Goal: Task Accomplishment & Management: Complete application form

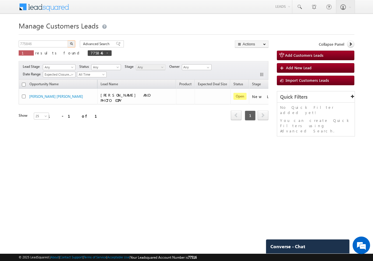
click at [49, 42] on input "775846" at bounding box center [44, 44] width 50 height 7
type input "820013"
click at [70, 44] on img "button" at bounding box center [71, 43] width 3 height 3
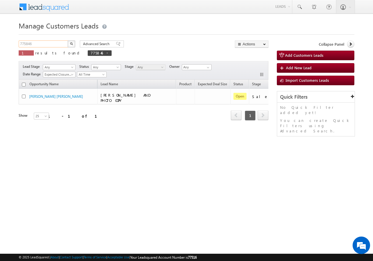
click at [41, 46] on input "775846" at bounding box center [44, 44] width 50 height 7
paste input "820013"
type input "820013"
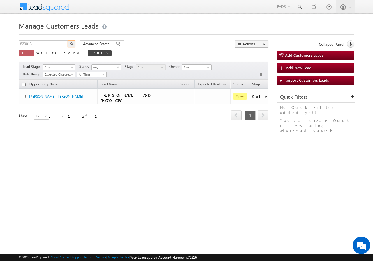
click at [71, 43] on img "button" at bounding box center [71, 43] width 3 height 3
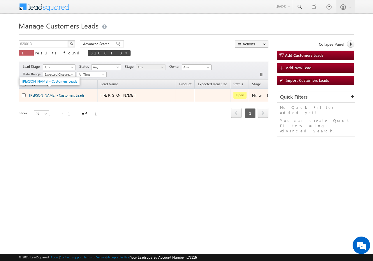
click at [44, 96] on link "Mr SARVESH KUMAR GUPTA - Customers Leads" at bounding box center [56, 95] width 55 height 4
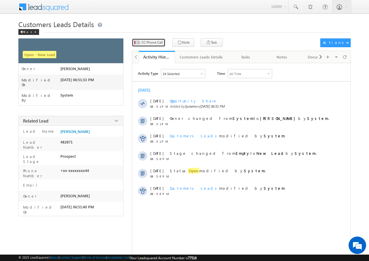
click at [147, 42] on span "CC Phone Call" at bounding box center [151, 42] width 21 height 5
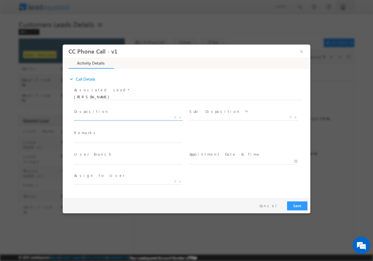
click at [99, 120] on span "X" at bounding box center [128, 119] width 109 height 6
click at [96, 118] on span "X" at bounding box center [128, 118] width 109 height 6
select select "[PERSON_NAME][EMAIL_ADDRESS][DOMAIN_NAME]"
click at [96, 118] on span "X" at bounding box center [128, 118] width 109 height 6
drag, startPoint x: 99, startPoint y: 113, endPoint x: 97, endPoint y: 119, distance: 7.1
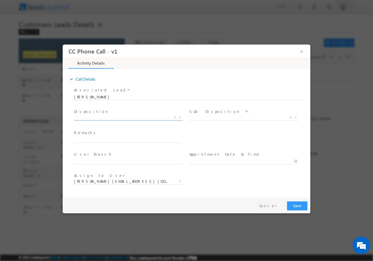
click at [99, 113] on span "Disposition *" at bounding box center [128, 111] width 108 height 6
click at [97, 119] on span "X" at bounding box center [128, 118] width 109 height 6
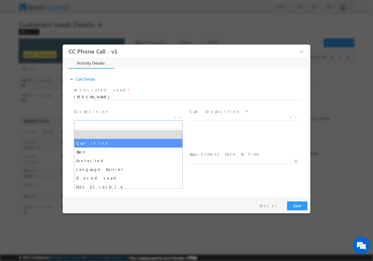
select select "Qualified"
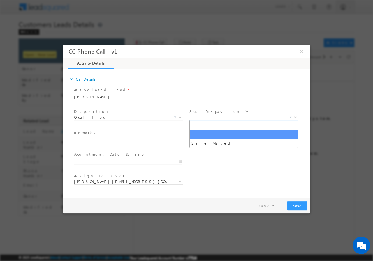
click at [208, 116] on span "X" at bounding box center [243, 118] width 109 height 6
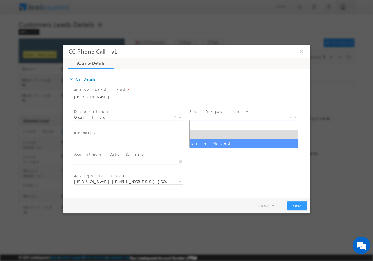
select select "Sale Marked"
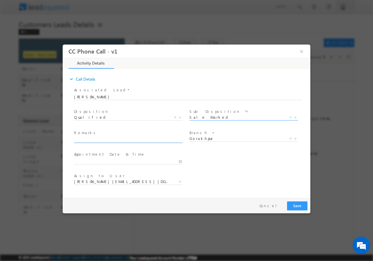
click at [100, 140] on input "text" at bounding box center [128, 140] width 108 height 6
paste input "820013//VB_KnowMore//[PERSON_NAME]//9936969444// Flat Purchase// pv-25L// loan …"
type input "820013//VB_KnowMore//[PERSON_NAME]//9936969444// Flat Purchase// pv-25L// loan …"
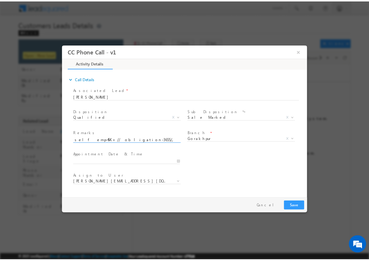
scroll to position [0, 0]
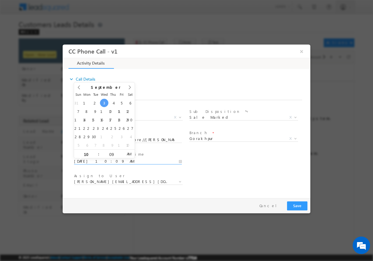
click at [180, 161] on input "[DATE] 10:09 AM" at bounding box center [128, 162] width 108 height 6
type input "[DATE] 11:09 AM"
type input "11"
click at [97, 151] on span at bounding box center [96, 152] width 4 height 4
type input "[DATE] 12:09 PM"
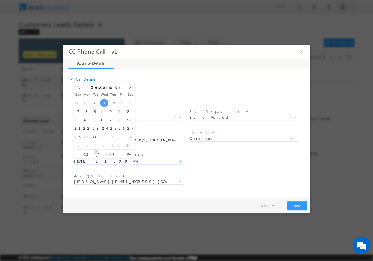
type input "12"
click at [97, 151] on span at bounding box center [96, 152] width 4 height 4
type input "[DATE] 1:09 PM"
type input "01"
click at [97, 151] on span at bounding box center [96, 152] width 4 height 4
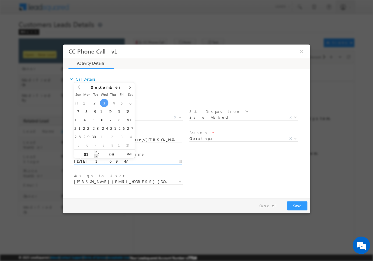
type input "[DATE] 12:09 PM"
type input "12"
click at [95, 157] on span at bounding box center [96, 156] width 4 height 4
click at [110, 154] on input "09" at bounding box center [111, 154] width 24 height 4
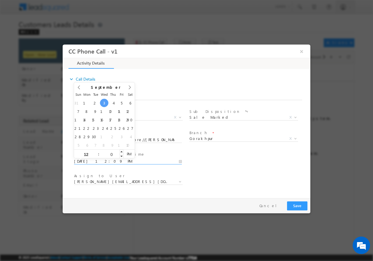
type input "00"
type input "[DATE] 12:00 PM"
click at [222, 164] on div "User Branch * Appointment Date & Time * [DATE] 12:00 PM" at bounding box center [192, 161] width 238 height 22
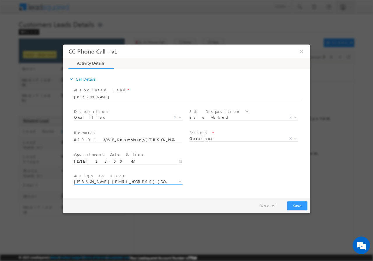
click at [140, 184] on span "[PERSON_NAME][EMAIL_ADDRESS][DOMAIN_NAME]" at bounding box center [121, 181] width 95 height 5
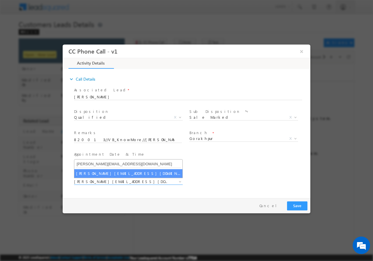
type input "[PERSON_NAME][EMAIL_ADDRESS][DOMAIN_NAME]"
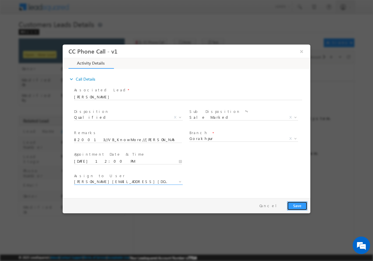
click at [294, 208] on button "Save" at bounding box center [297, 205] width 20 height 9
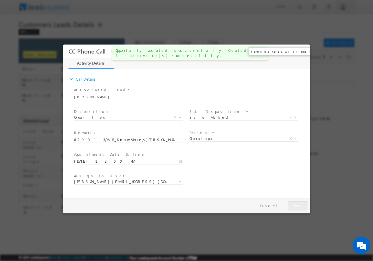
click at [304, 51] on button "×" at bounding box center [302, 51] width 10 height 11
click at [304, 53] on div "× Preparing your form..." at bounding box center [187, 129] width 248 height 169
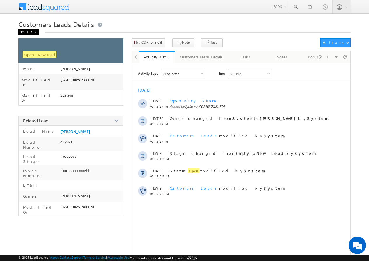
click at [24, 33] on div "Back" at bounding box center [28, 32] width 21 height 6
